Goal: Navigation & Orientation: Understand site structure

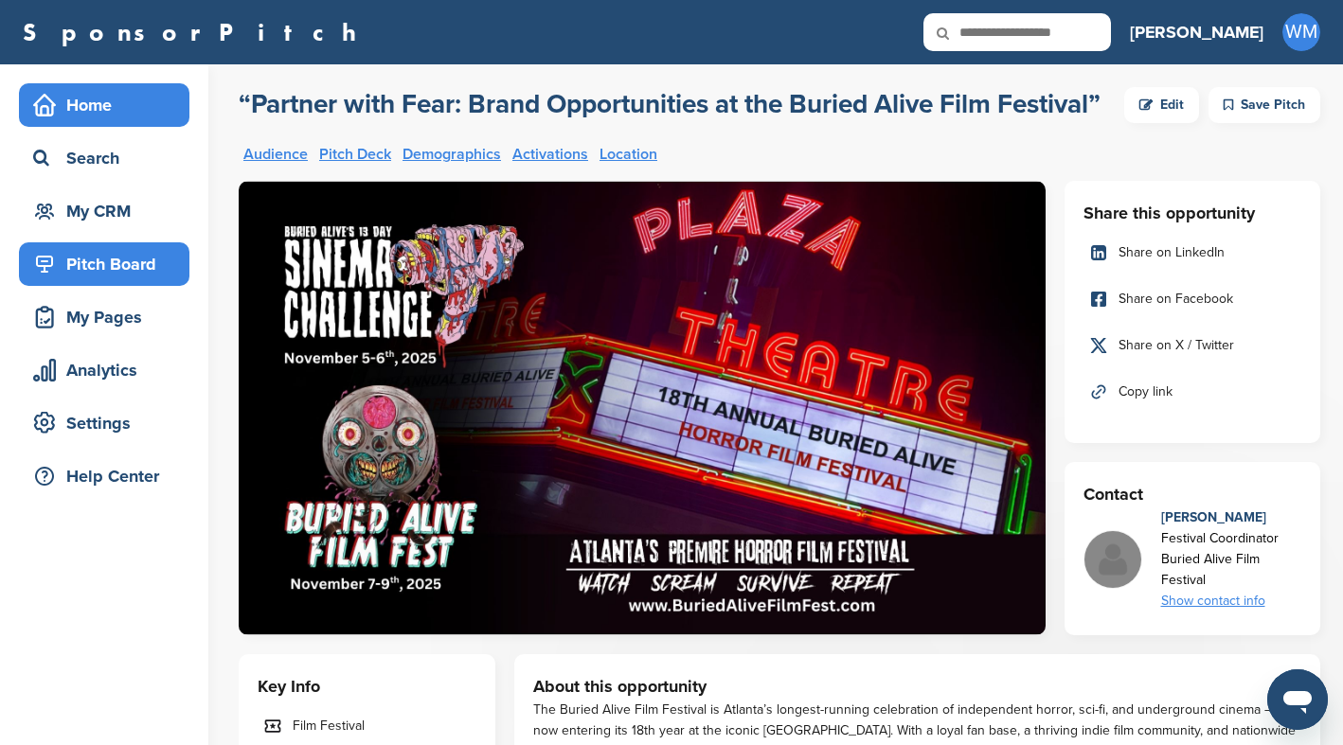
click at [54, 112] on icon at bounding box center [44, 105] width 23 height 23
click at [67, 112] on div "Home" at bounding box center [108, 105] width 161 height 34
click at [96, 111] on div "Home" at bounding box center [108, 105] width 161 height 34
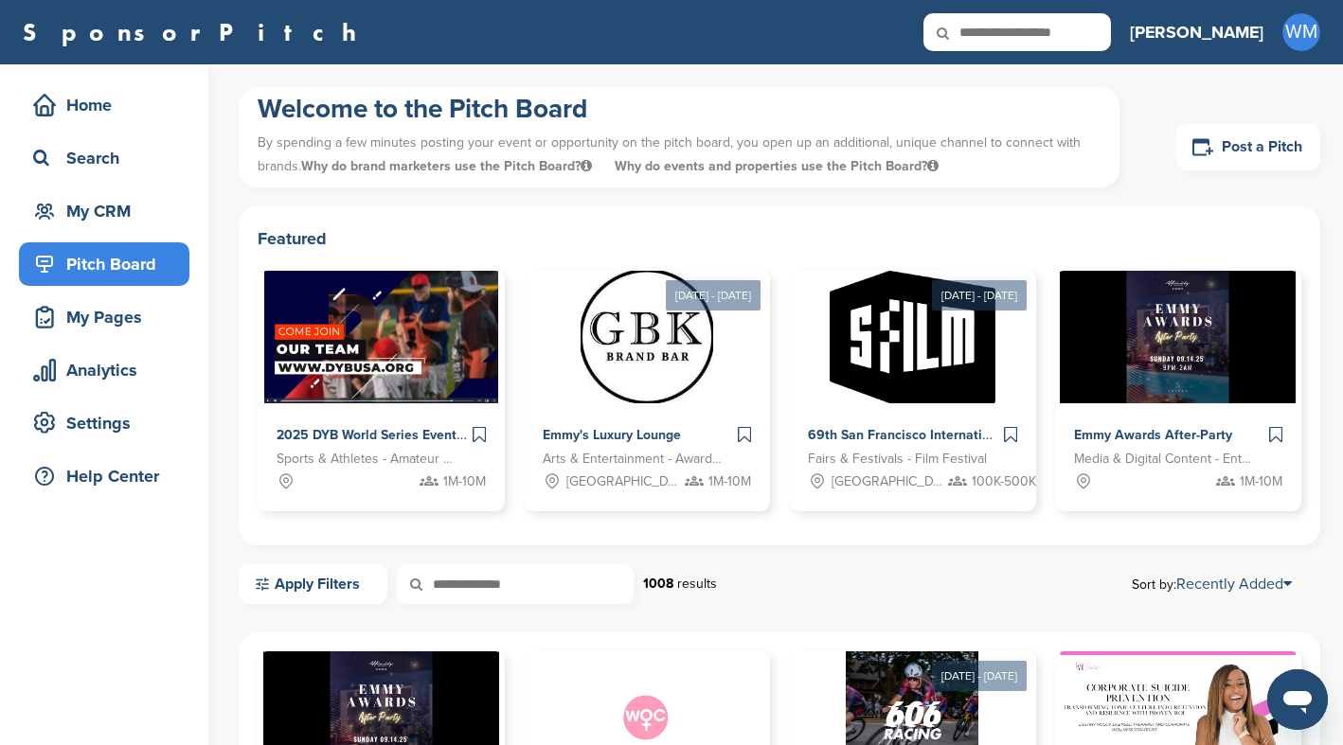
click at [92, 264] on div "Pitch Board" at bounding box center [108, 264] width 161 height 34
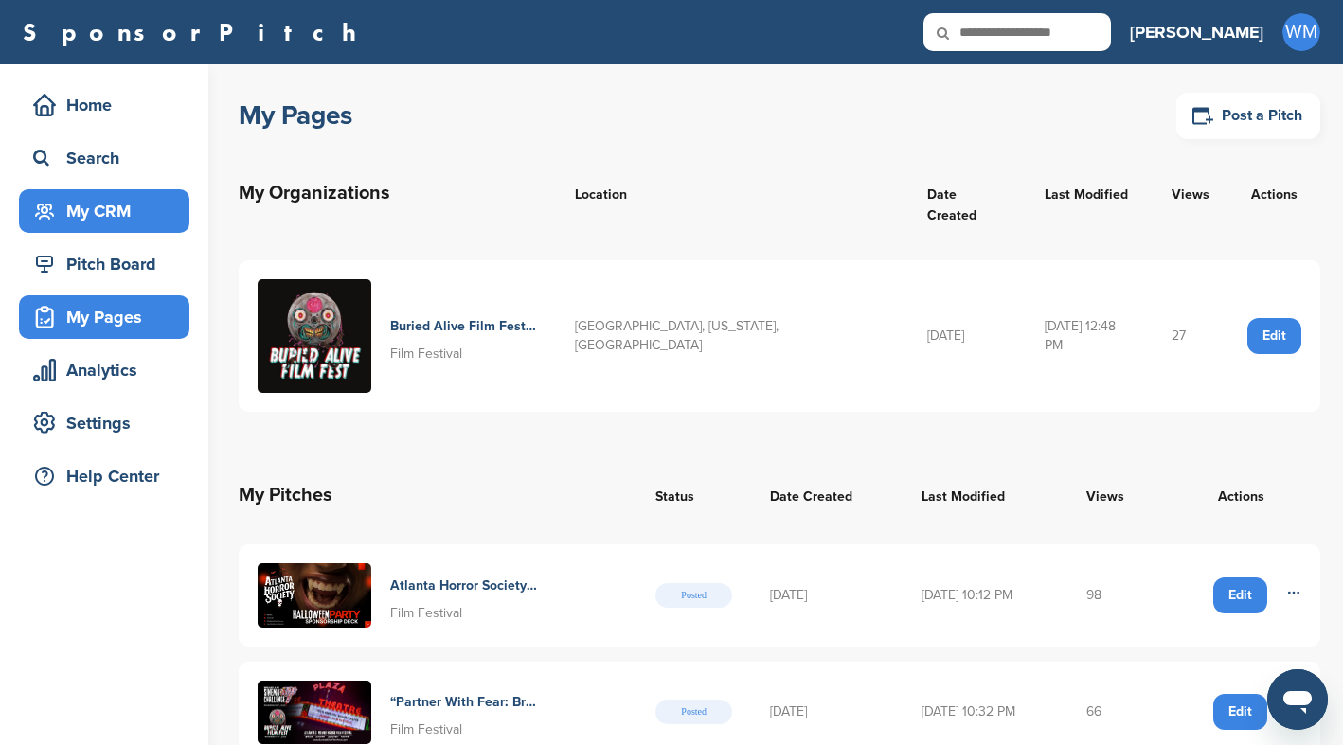
click at [103, 215] on div "My CRM" at bounding box center [108, 211] width 161 height 34
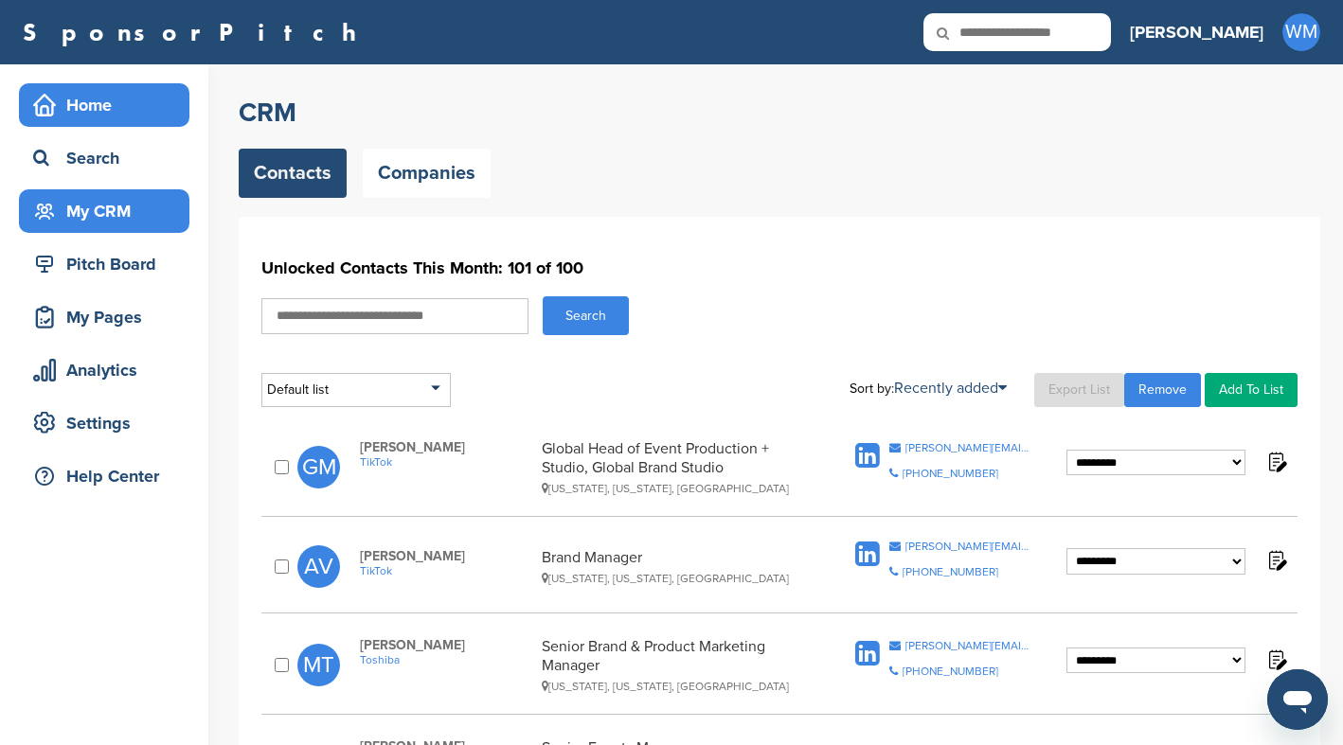
click at [122, 103] on div "Home" at bounding box center [108, 105] width 161 height 34
